Goal: Book appointment/travel/reservation

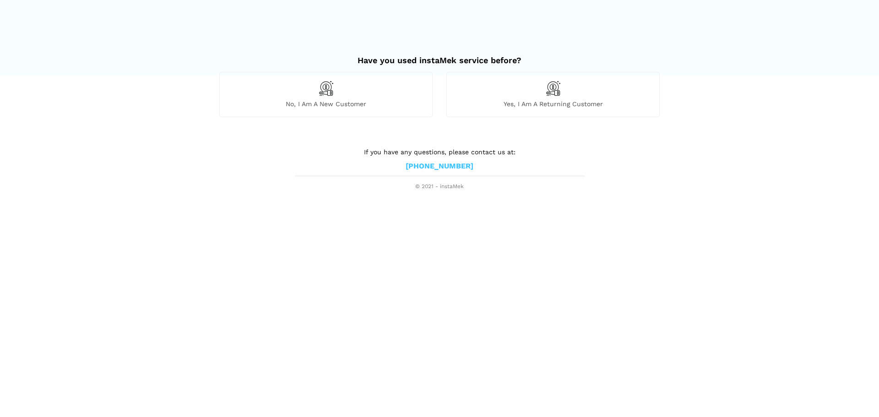
click at [340, 97] on div "No, I am a new customer" at bounding box center [325, 94] width 213 height 45
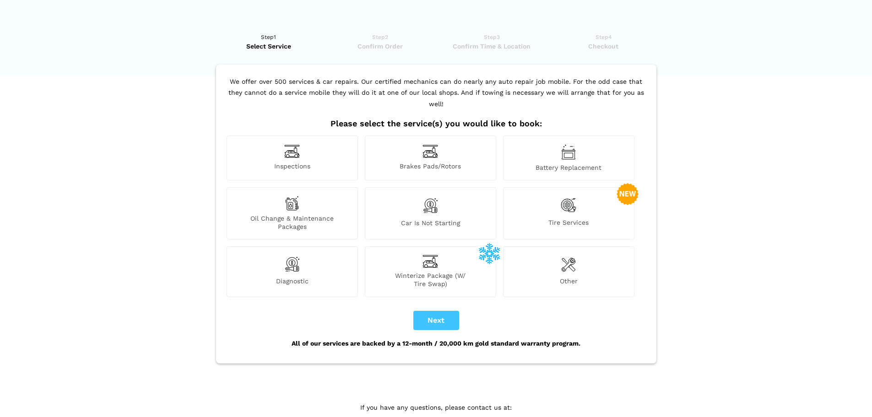
click at [307, 162] on span "Inspections" at bounding box center [292, 167] width 130 height 10
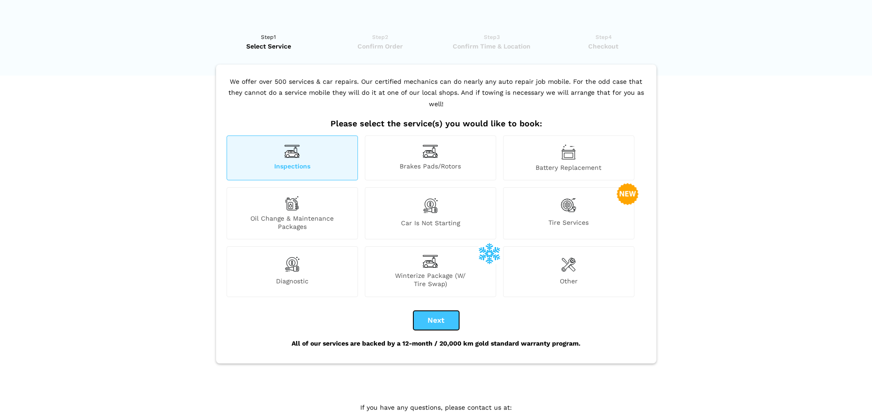
click at [443, 313] on button "Next" at bounding box center [436, 320] width 46 height 19
checkbox input "true"
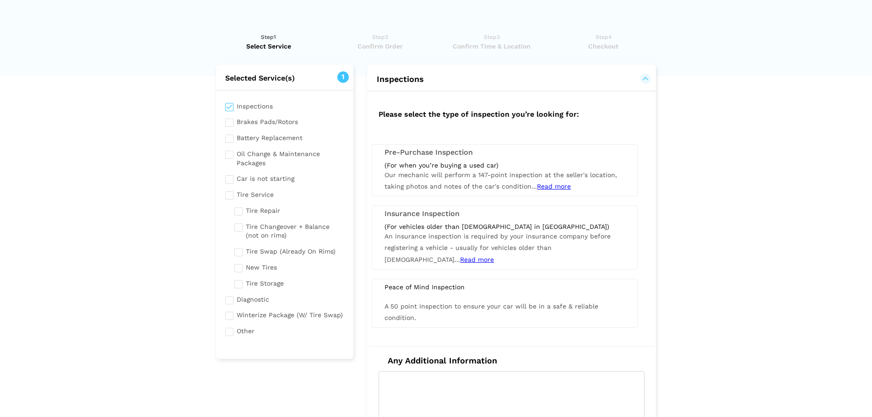
click at [453, 172] on span "Our mechanic will perform a 147-point inspection at the seller's location, taki…" at bounding box center [500, 180] width 232 height 19
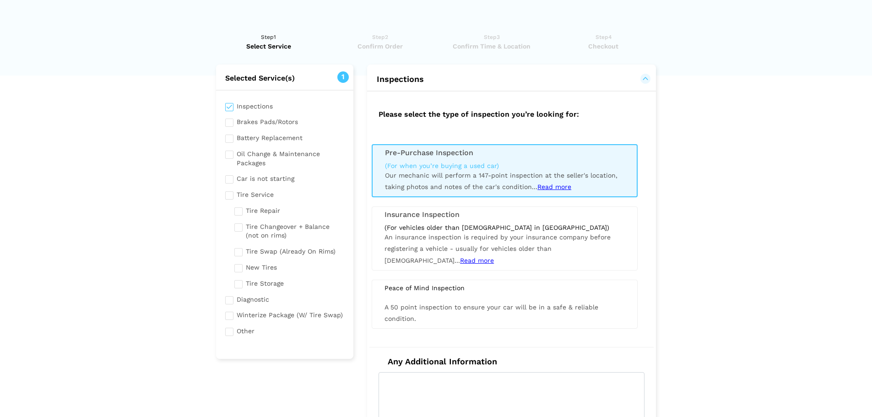
click at [562, 186] on span "Read more" at bounding box center [554, 186] width 34 height 7
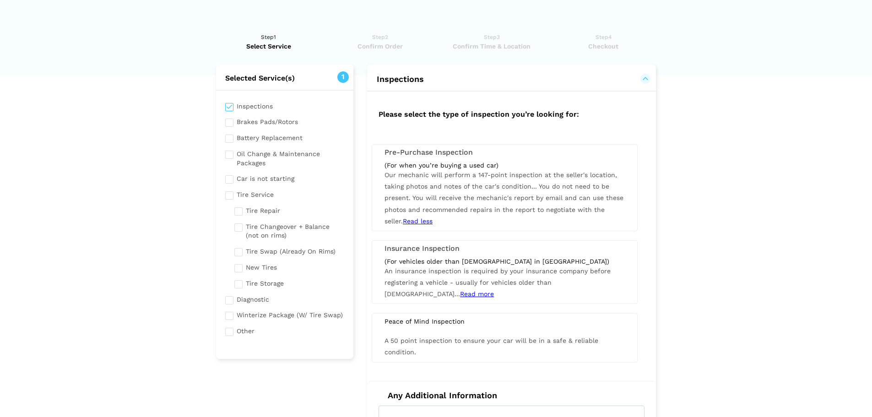
click at [549, 189] on span "You do not need to be present. You will receive the mechanic's report by email …" at bounding box center [503, 204] width 239 height 42
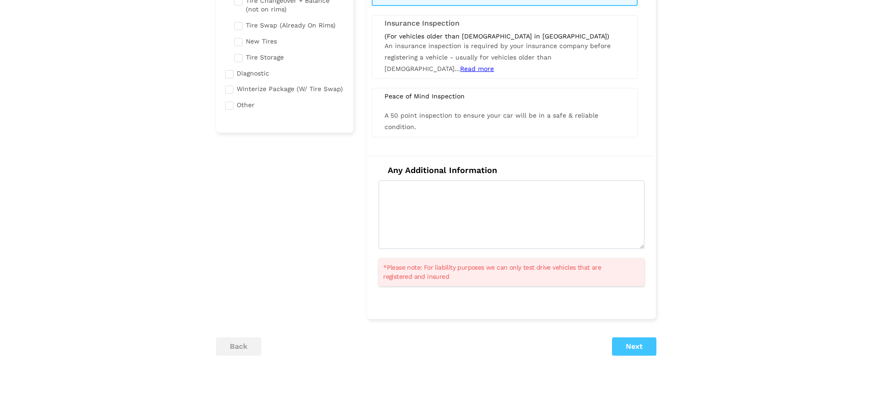
scroll to position [229, 0]
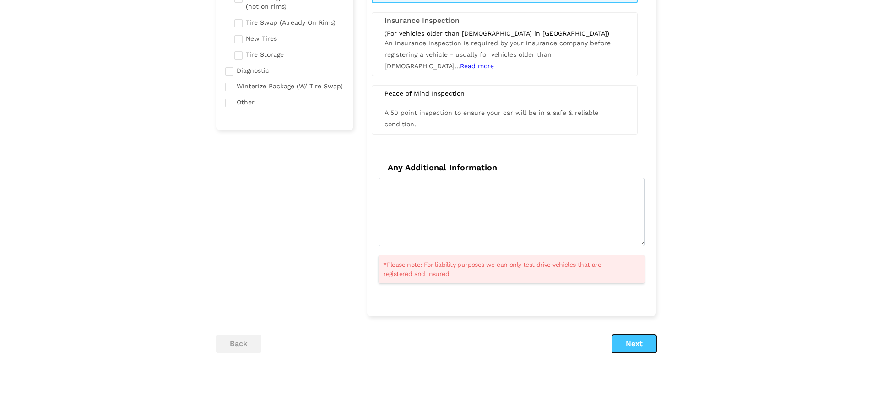
click at [627, 340] on button "Next" at bounding box center [634, 344] width 44 height 18
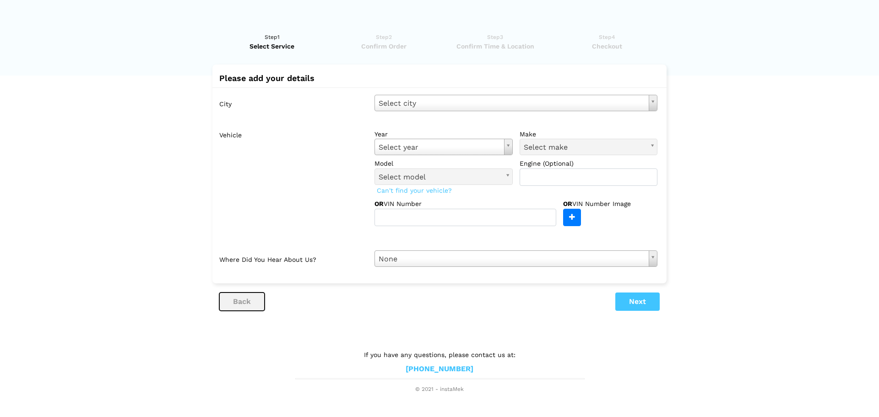
click at [252, 300] on button "back" at bounding box center [241, 301] width 45 height 18
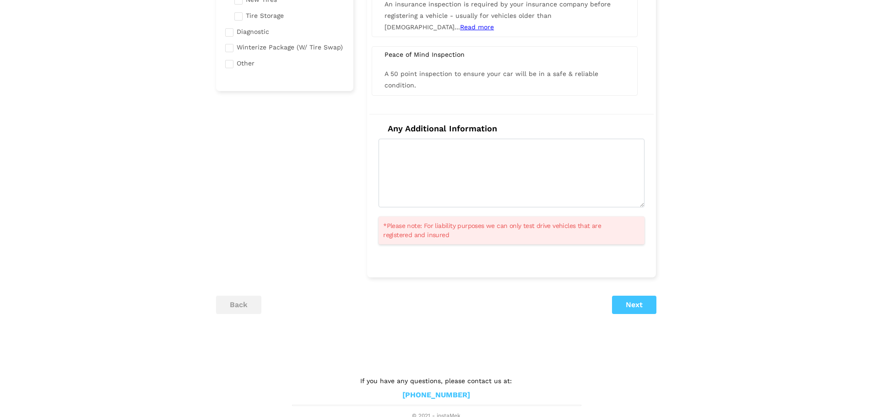
scroll to position [271, 0]
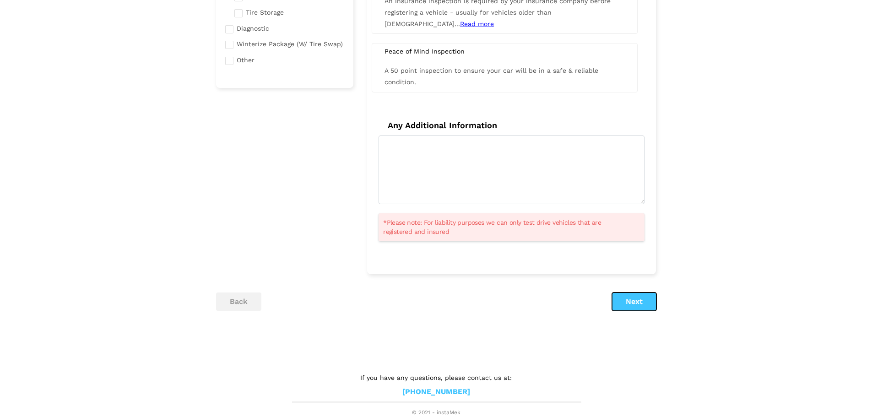
click at [638, 300] on button "Next" at bounding box center [634, 301] width 44 height 18
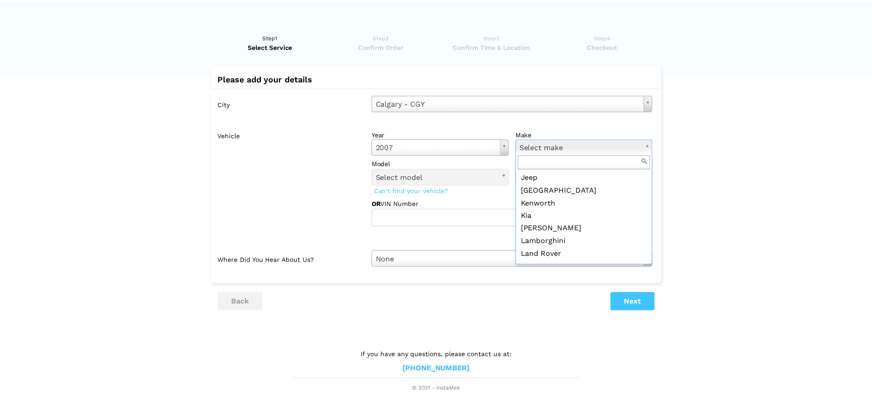
scroll to position [732, 0]
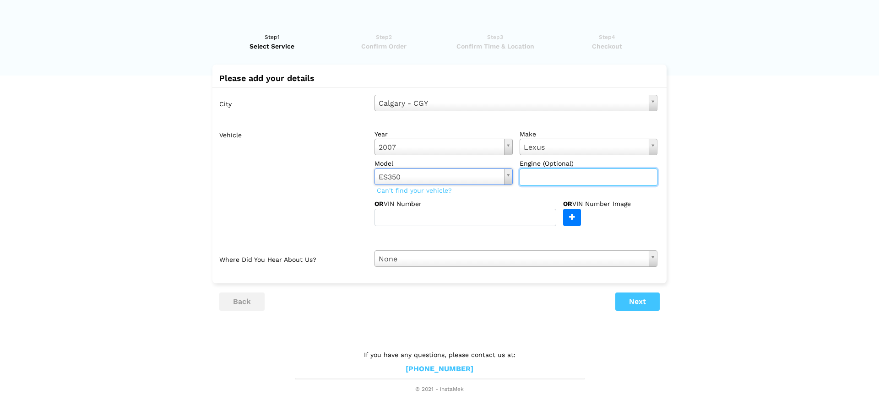
click at [538, 184] on input "text" at bounding box center [588, 176] width 138 height 17
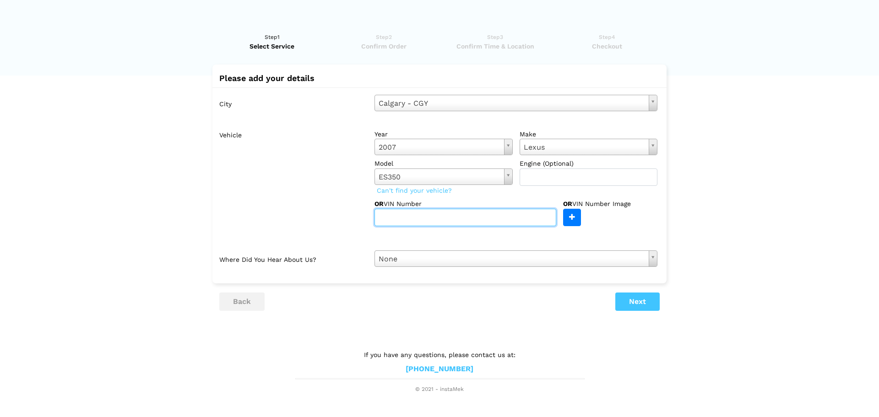
click at [461, 217] on input "text" at bounding box center [465, 217] width 182 height 17
click at [426, 215] on input "text" at bounding box center [465, 217] width 182 height 17
click at [320, 229] on div "Vehicle year [DATE] Select year [DATE] 2025 2024 2023 2022 2021 2020 2019 2018 …" at bounding box center [441, 184] width 431 height 117
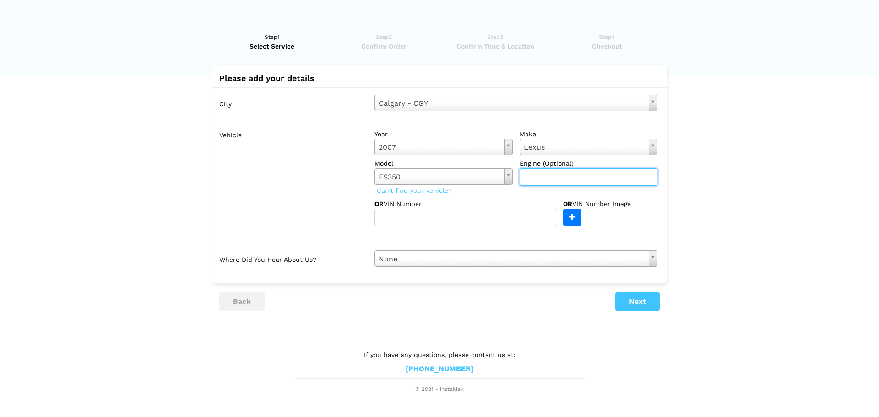
click at [584, 180] on input "text" at bounding box center [588, 176] width 138 height 17
type input "V"
click at [537, 178] on input "text" at bounding box center [588, 176] width 138 height 17
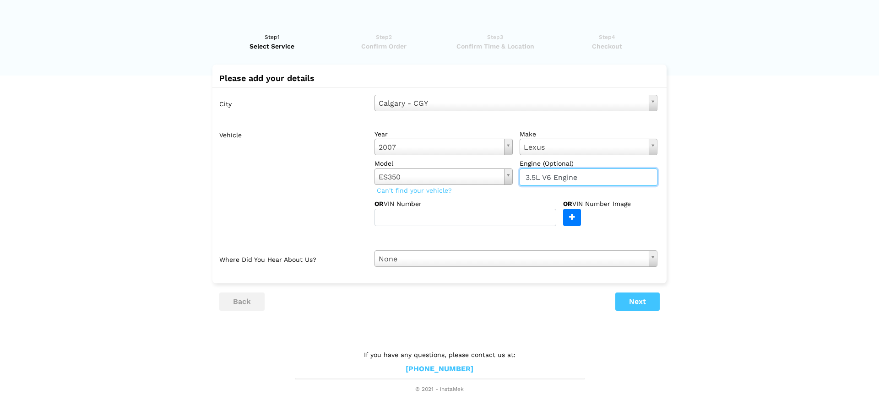
type input "3.5L V6 Engine"
click at [638, 307] on button "Next" at bounding box center [637, 301] width 44 height 18
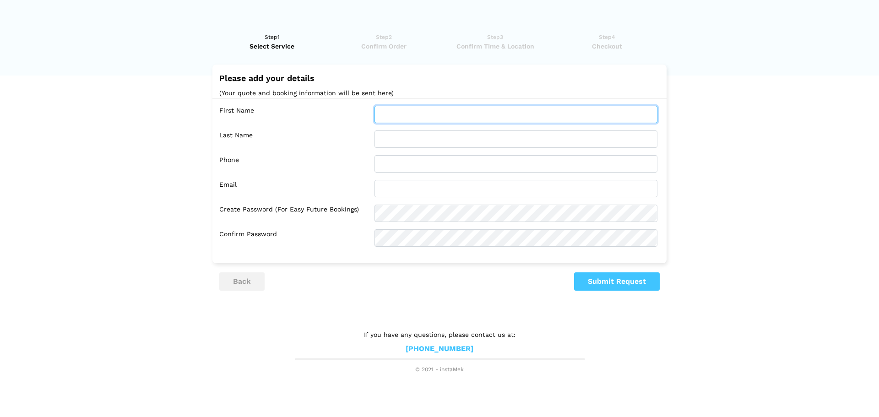
click at [386, 114] on input "text" at bounding box center [515, 114] width 283 height 17
type input "[PERSON_NAME]"
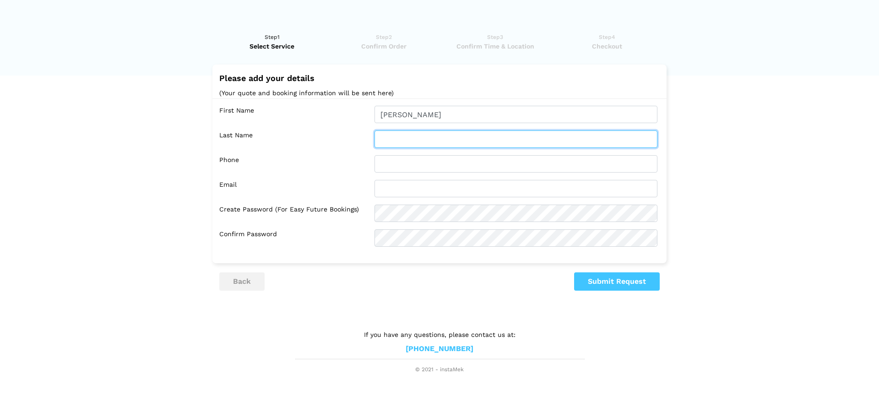
click at [395, 134] on input "text" at bounding box center [515, 138] width 283 height 17
type input "R"
type input "[PERSON_NAME]"
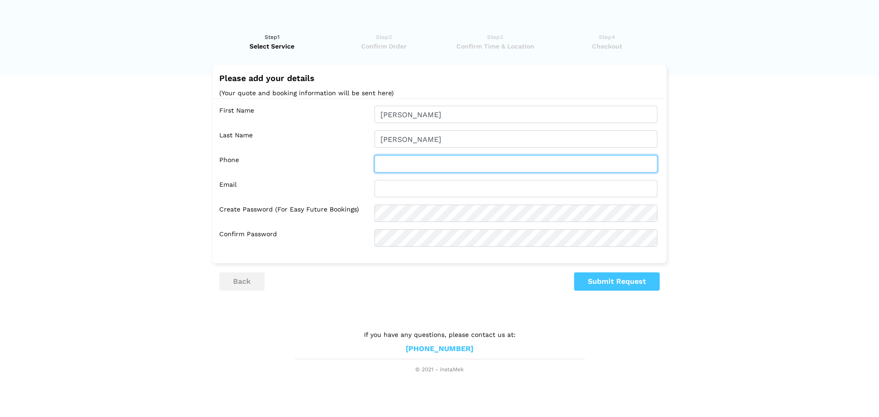
click at [409, 168] on input "text" at bounding box center [515, 163] width 283 height 17
type input "5872150998"
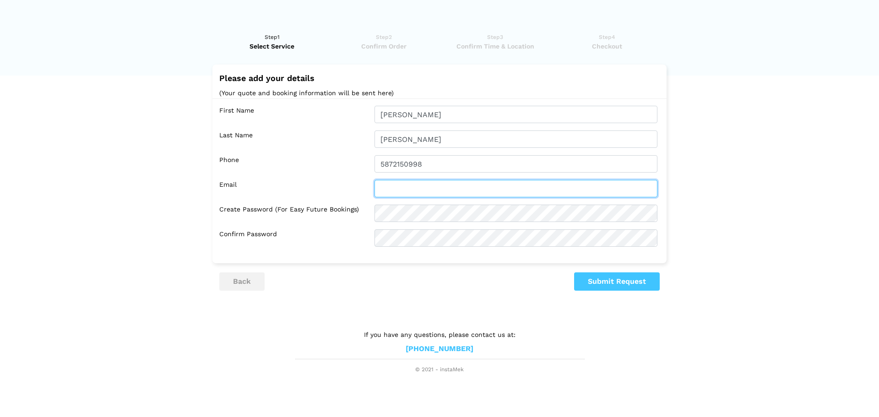
click at [406, 191] on input "text" at bounding box center [515, 188] width 283 height 17
type input "[EMAIL_ADDRESS][PERSON_NAME][DOMAIN_NAME]"
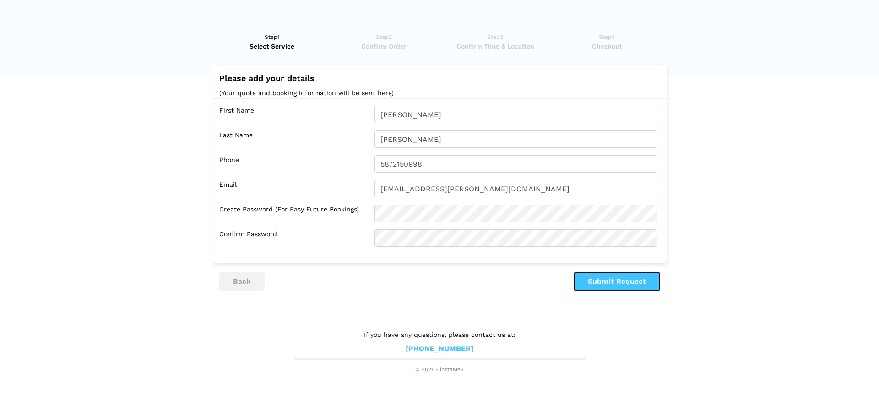
click at [620, 286] on button "Submit Request" at bounding box center [617, 281] width 86 height 18
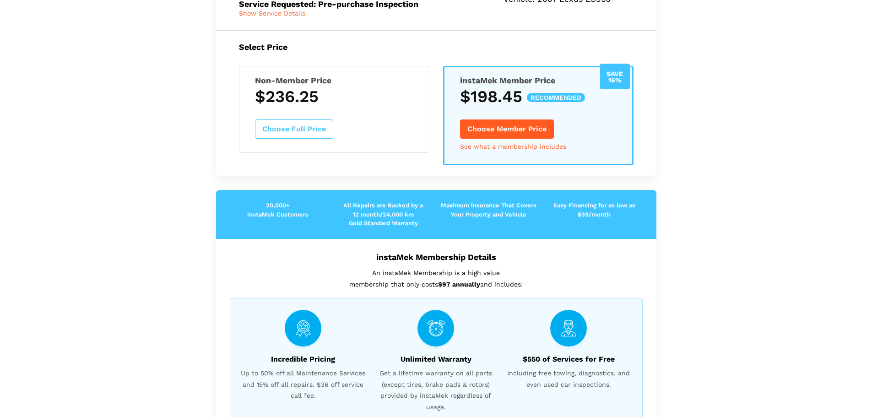
scroll to position [46, 0]
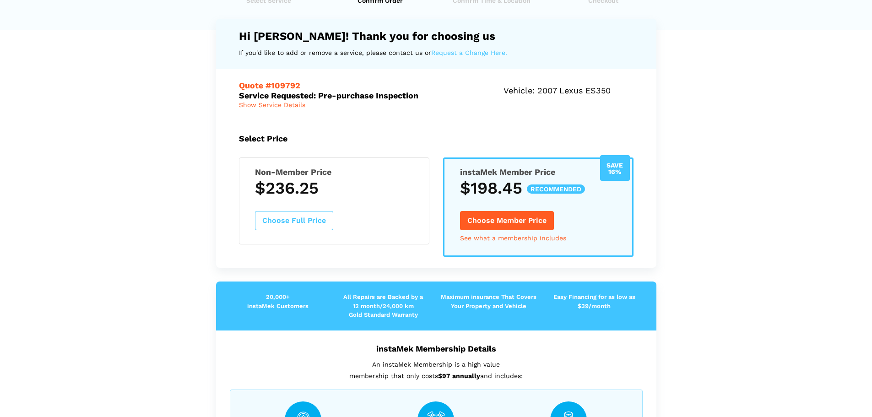
click at [274, 102] on span "Show Service Details" at bounding box center [272, 104] width 66 height 7
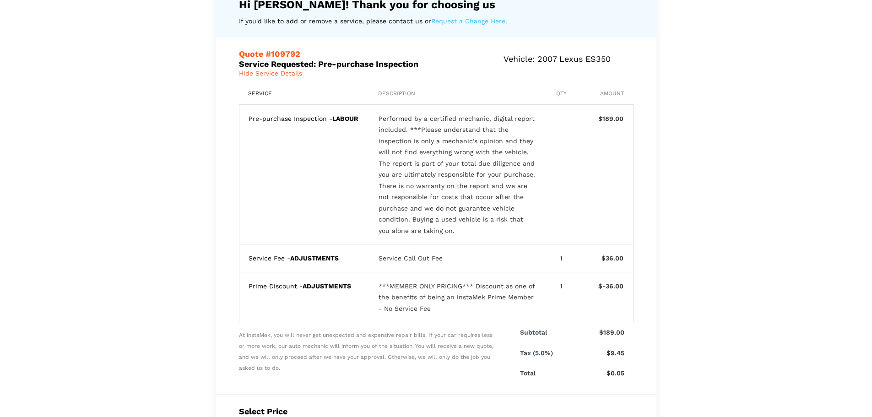
scroll to position [92, 0]
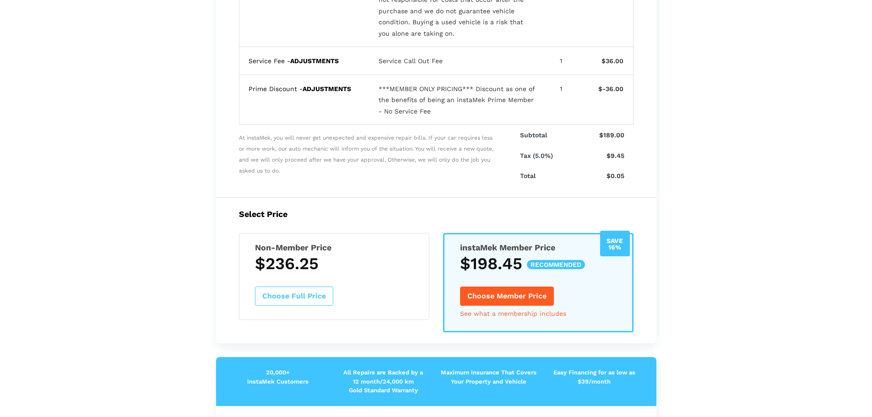
click at [313, 290] on button "Choose Full Price" at bounding box center [294, 295] width 78 height 19
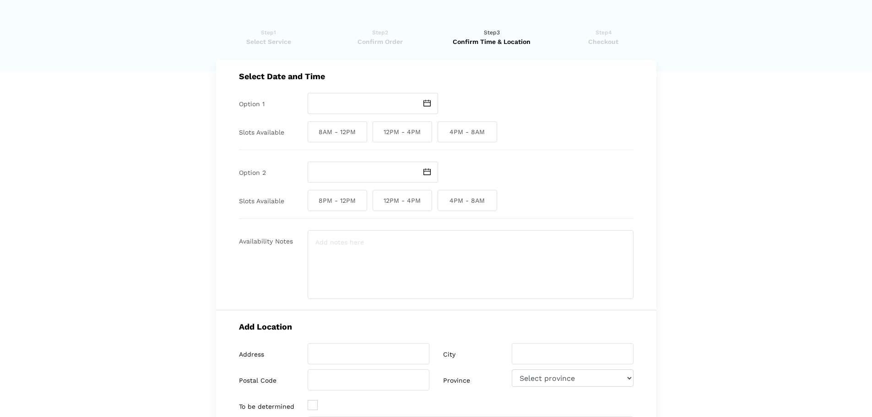
scroll to position [0, 0]
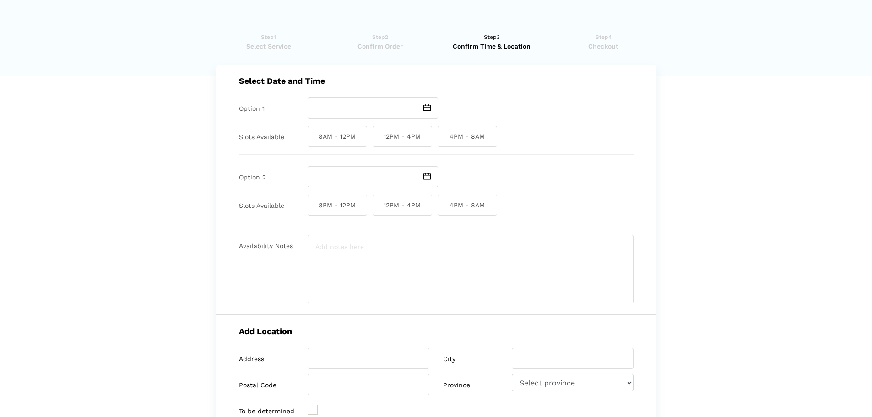
click at [424, 107] on img at bounding box center [426, 107] width 7 height 7
click at [372, 175] on td "12" at bounding box center [372, 169] width 11 height 11
type input "[DATE]"
click at [426, 176] on img at bounding box center [426, 176] width 7 height 7
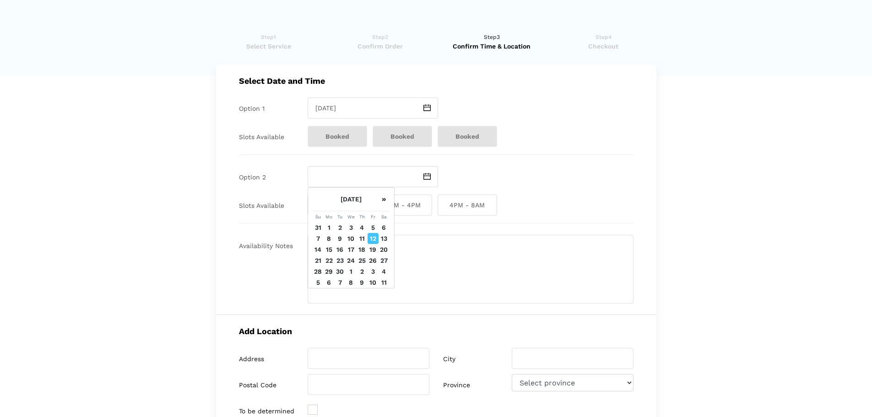
click at [371, 244] on td "12" at bounding box center [372, 238] width 11 height 11
type input "[DATE]"
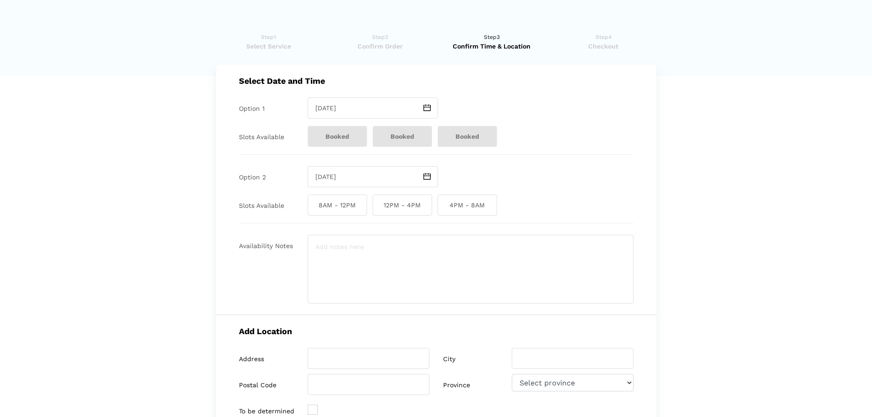
click at [452, 208] on span "4PM - 8AM" at bounding box center [466, 204] width 59 height 21
click at [443, 208] on input "4PM - 8AM" at bounding box center [440, 204] width 6 height 21
checkbox input "true"
click at [341, 252] on textarea at bounding box center [471, 269] width 326 height 69
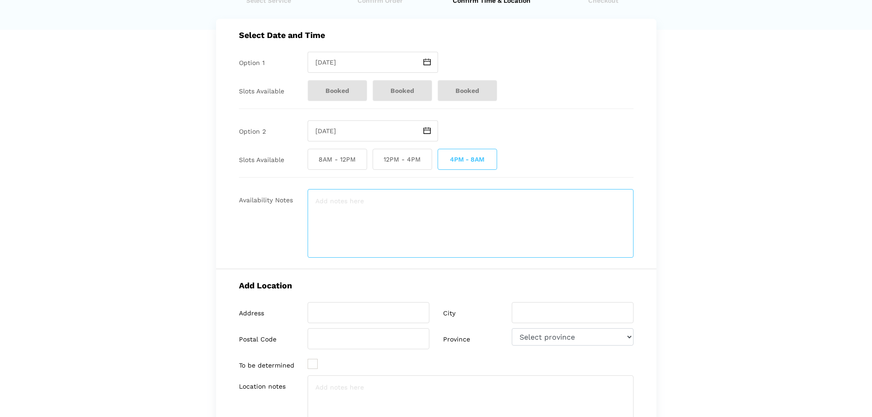
click at [346, 204] on textarea at bounding box center [471, 223] width 326 height 69
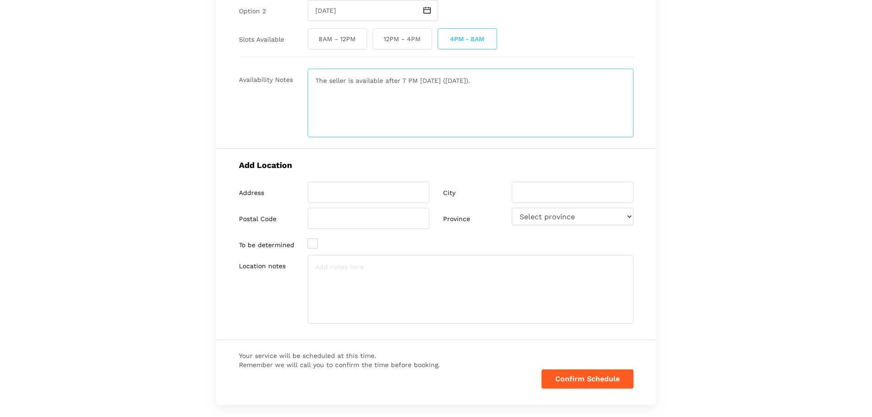
scroll to position [183, 0]
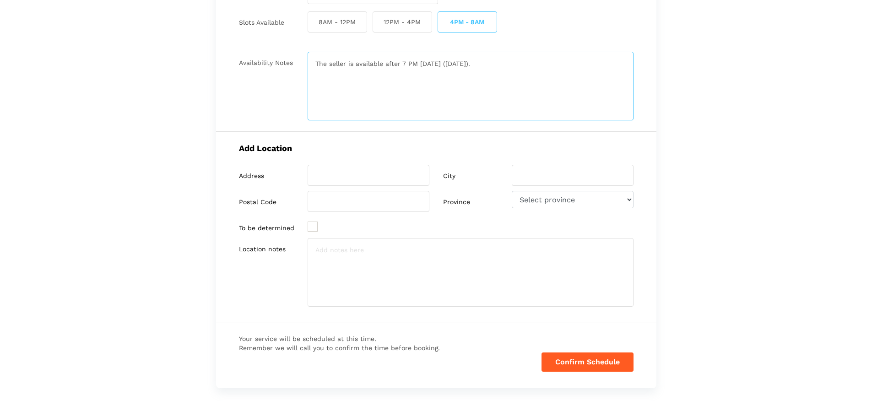
type textarea "The seller is available after 7 PM [DATE] ([DATE])."
click at [320, 173] on input "search" at bounding box center [369, 175] width 122 height 21
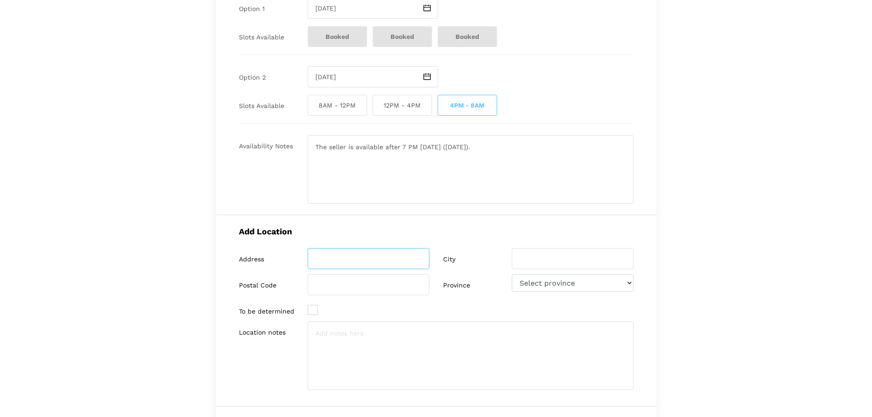
scroll to position [92, 0]
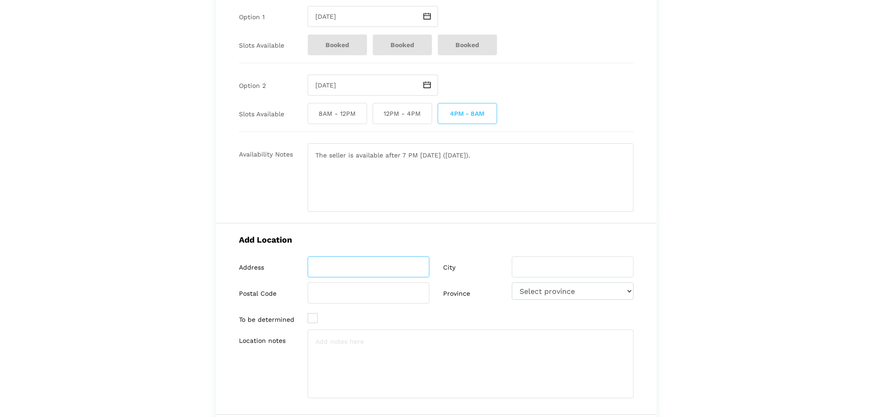
click at [346, 275] on input "search" at bounding box center [369, 266] width 122 height 21
click at [335, 293] on input "search" at bounding box center [369, 292] width 122 height 21
click at [339, 263] on input "search" at bounding box center [369, 266] width 122 height 21
type input "[STREET_ADDRESS]"
type input "[GEOGRAPHIC_DATA]"
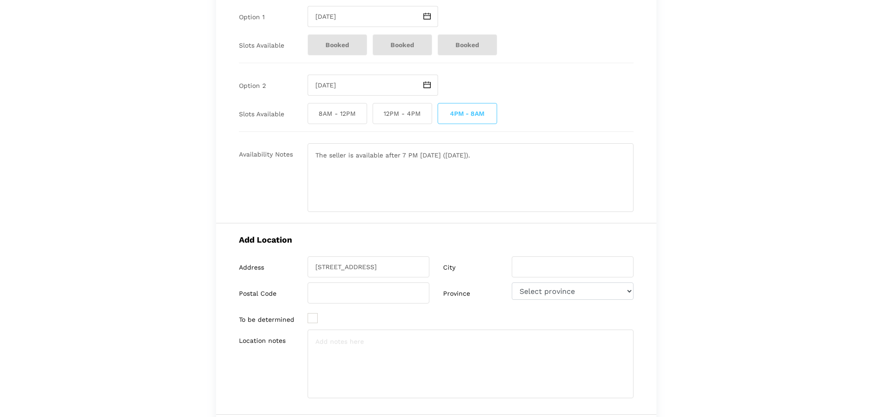
type input "T3C 2Y8"
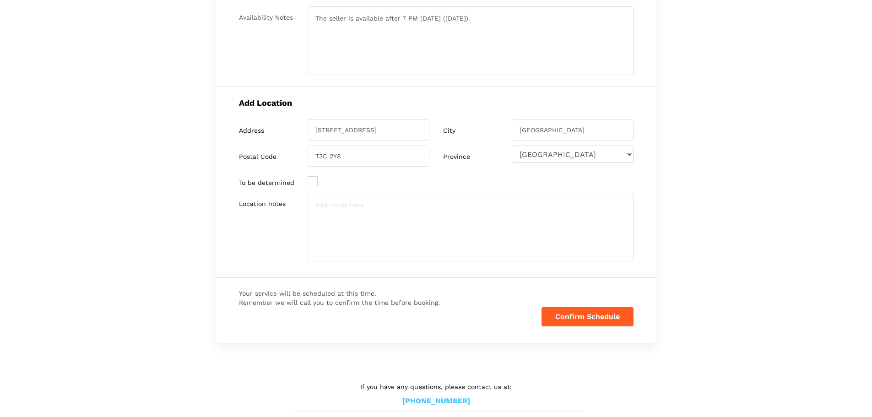
scroll to position [229, 0]
click at [590, 316] on button "Confirm Schedule" at bounding box center [587, 316] width 92 height 19
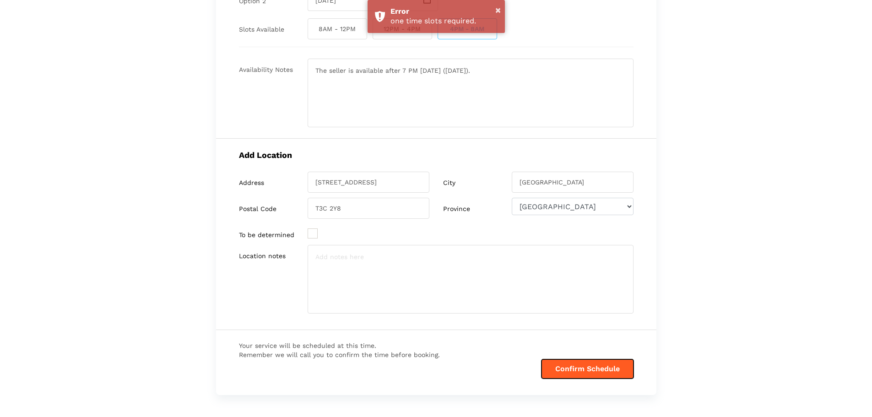
scroll to position [46, 0]
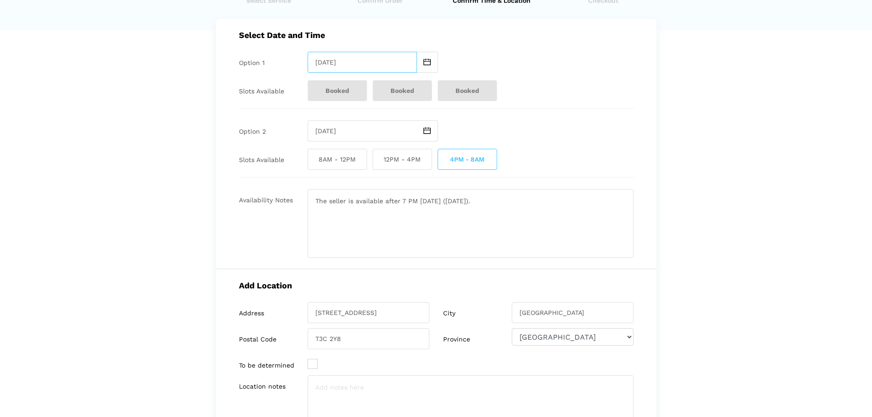
click at [372, 65] on input "[DATE]" at bounding box center [362, 62] width 109 height 21
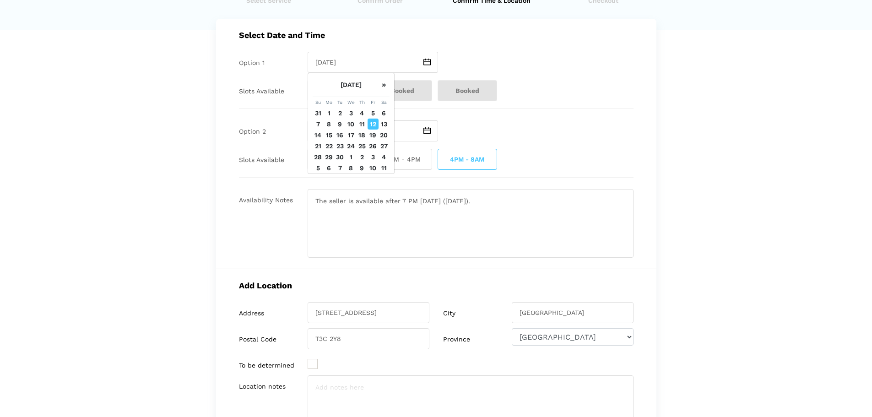
click at [386, 130] on td "13" at bounding box center [383, 124] width 11 height 11
click at [427, 66] on span at bounding box center [427, 62] width 21 height 21
click at [383, 91] on th "»" at bounding box center [383, 85] width 11 height 24
click at [412, 62] on input "[DATE]" at bounding box center [362, 62] width 109 height 21
click at [485, 72] on div "[DATE]" at bounding box center [471, 62] width 326 height 21
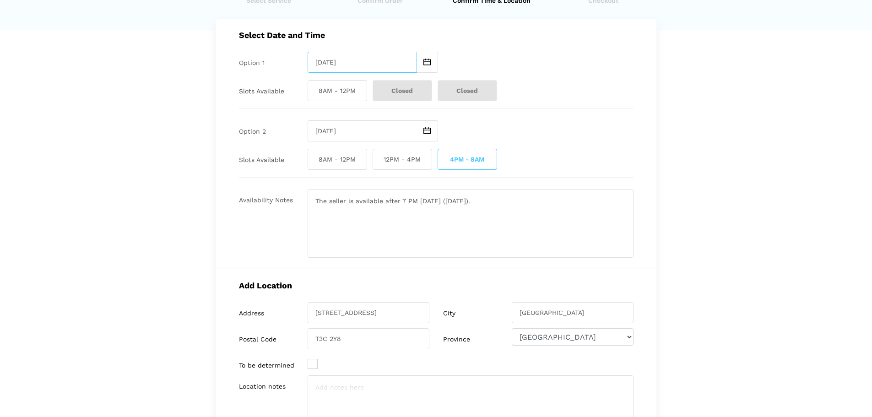
click at [393, 61] on input "[DATE]" at bounding box center [362, 62] width 109 height 21
click at [383, 85] on th "»" at bounding box center [383, 85] width 11 height 24
click at [500, 46] on div "Select Date and Time Option 1 [DATE] Slots Available 8AM - 12PM Closed Closed O…" at bounding box center [436, 144] width 440 height 250
click at [402, 63] on input "[DATE]" at bounding box center [362, 62] width 109 height 21
click at [316, 85] on th "«" at bounding box center [318, 85] width 11 height 24
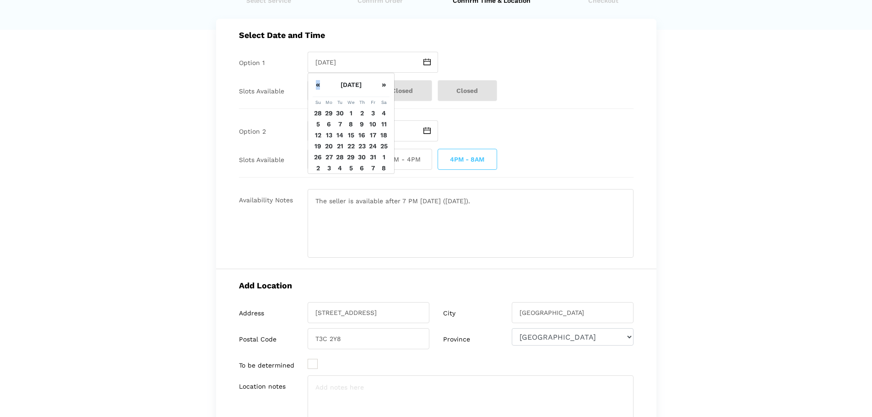
click at [316, 85] on th "«" at bounding box center [318, 85] width 11 height 24
click at [318, 140] on td "14" at bounding box center [318, 135] width 11 height 11
click at [411, 62] on input "[DATE]" at bounding box center [362, 62] width 109 height 21
click at [329, 140] on td "15" at bounding box center [329, 135] width 11 height 11
type input "[DATE]"
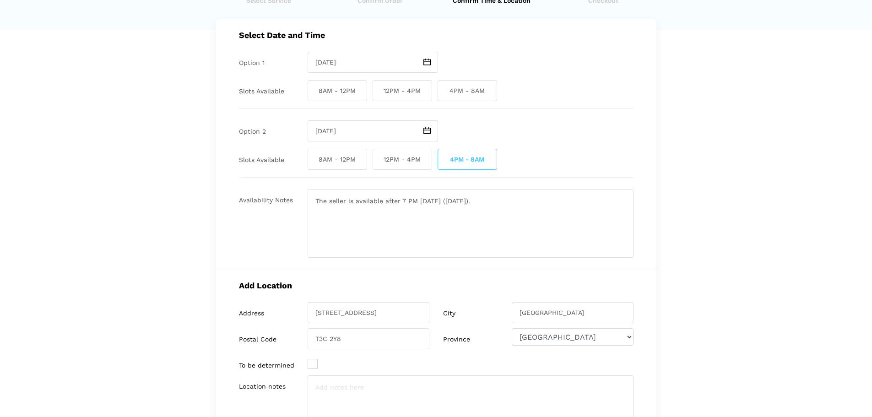
click at [542, 68] on div "[DATE]" at bounding box center [471, 62] width 326 height 21
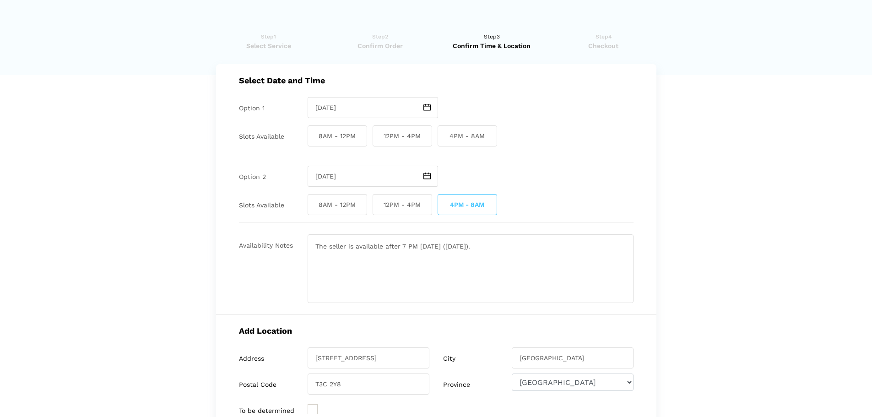
scroll to position [0, 0]
